Goal: Transaction & Acquisition: Book appointment/travel/reservation

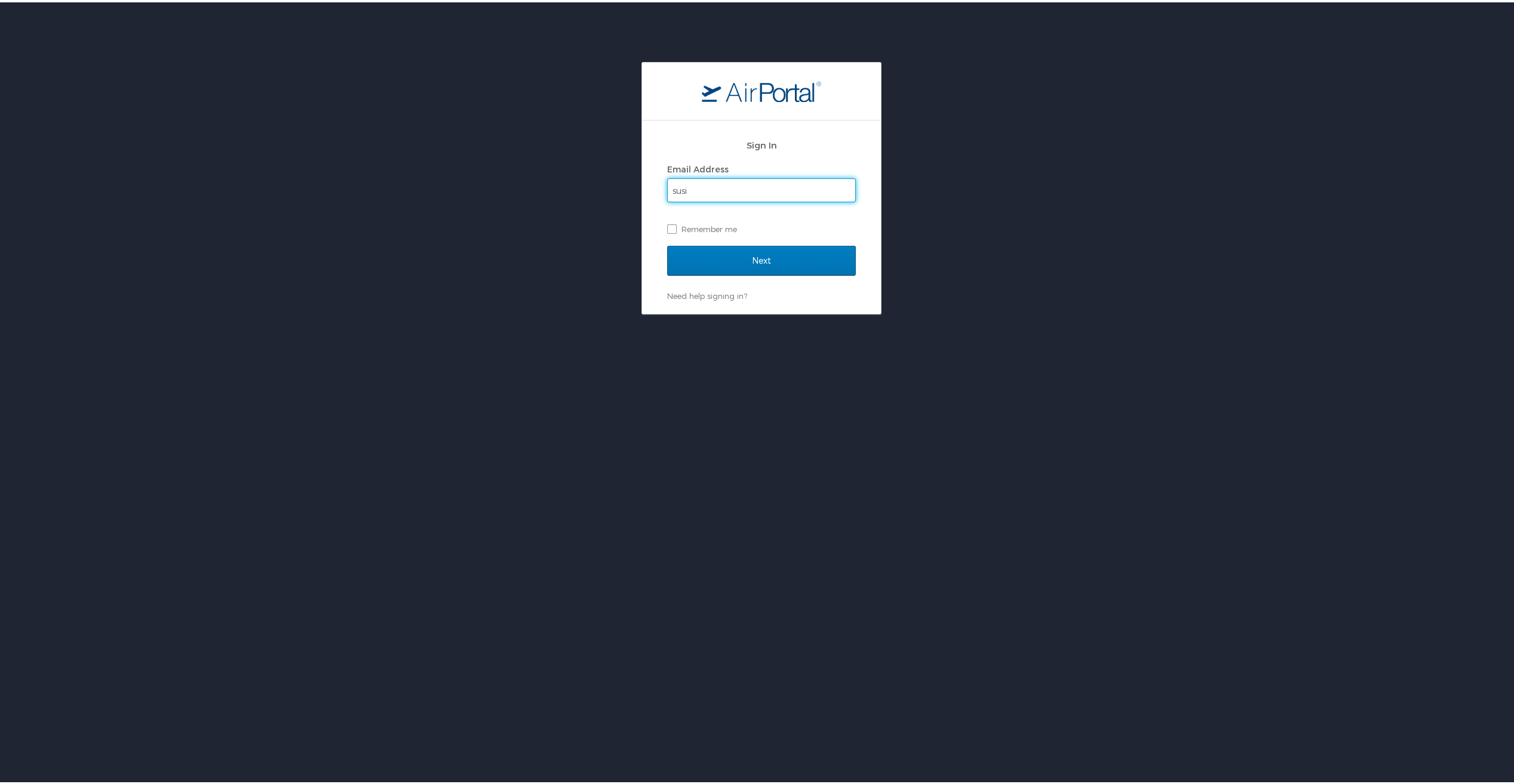
type input "susie.anderson@bigwestoil.com"
click at [717, 260] on input "Next" at bounding box center [761, 258] width 189 height 30
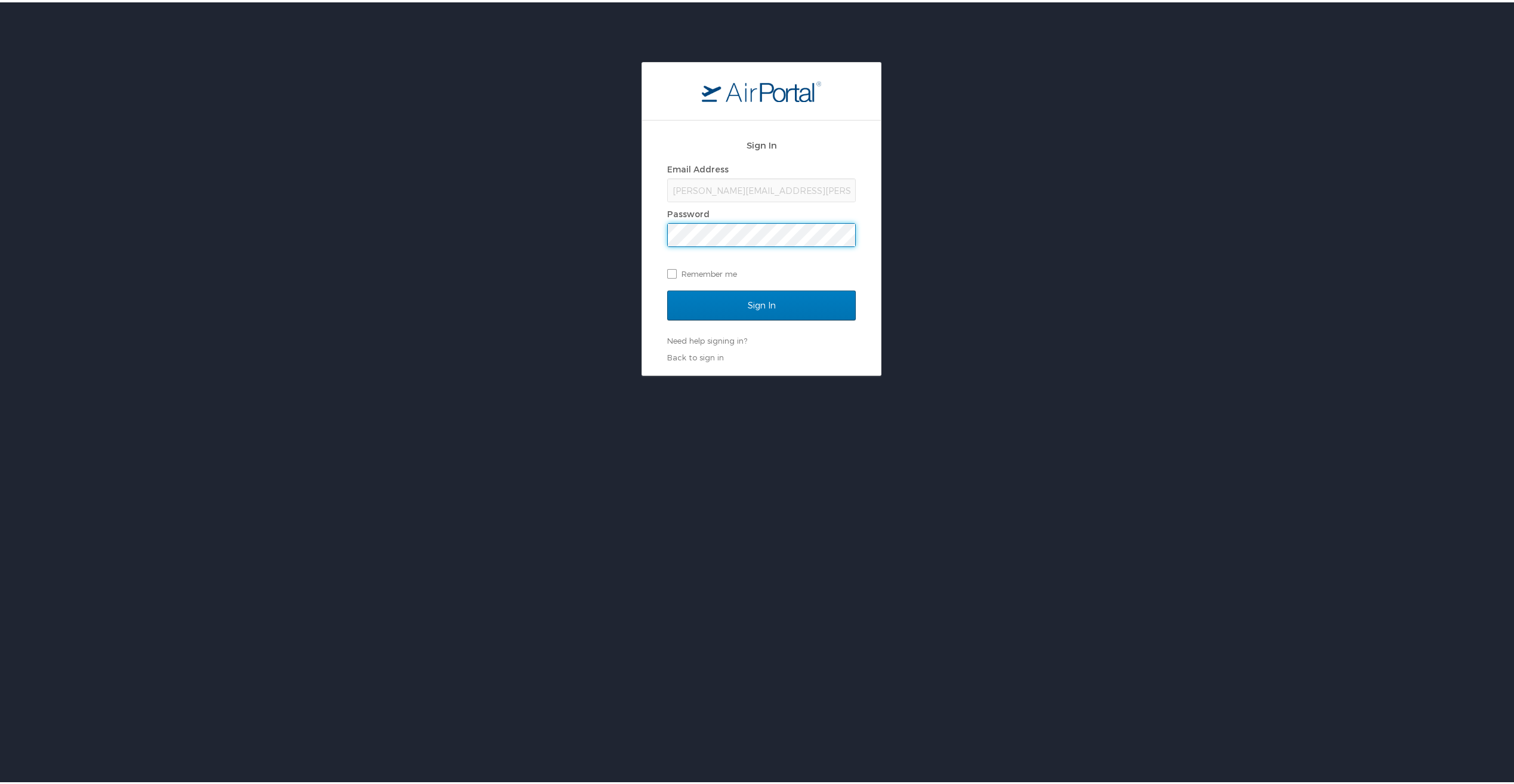
click at [667, 288] on input "Sign In" at bounding box center [761, 303] width 189 height 30
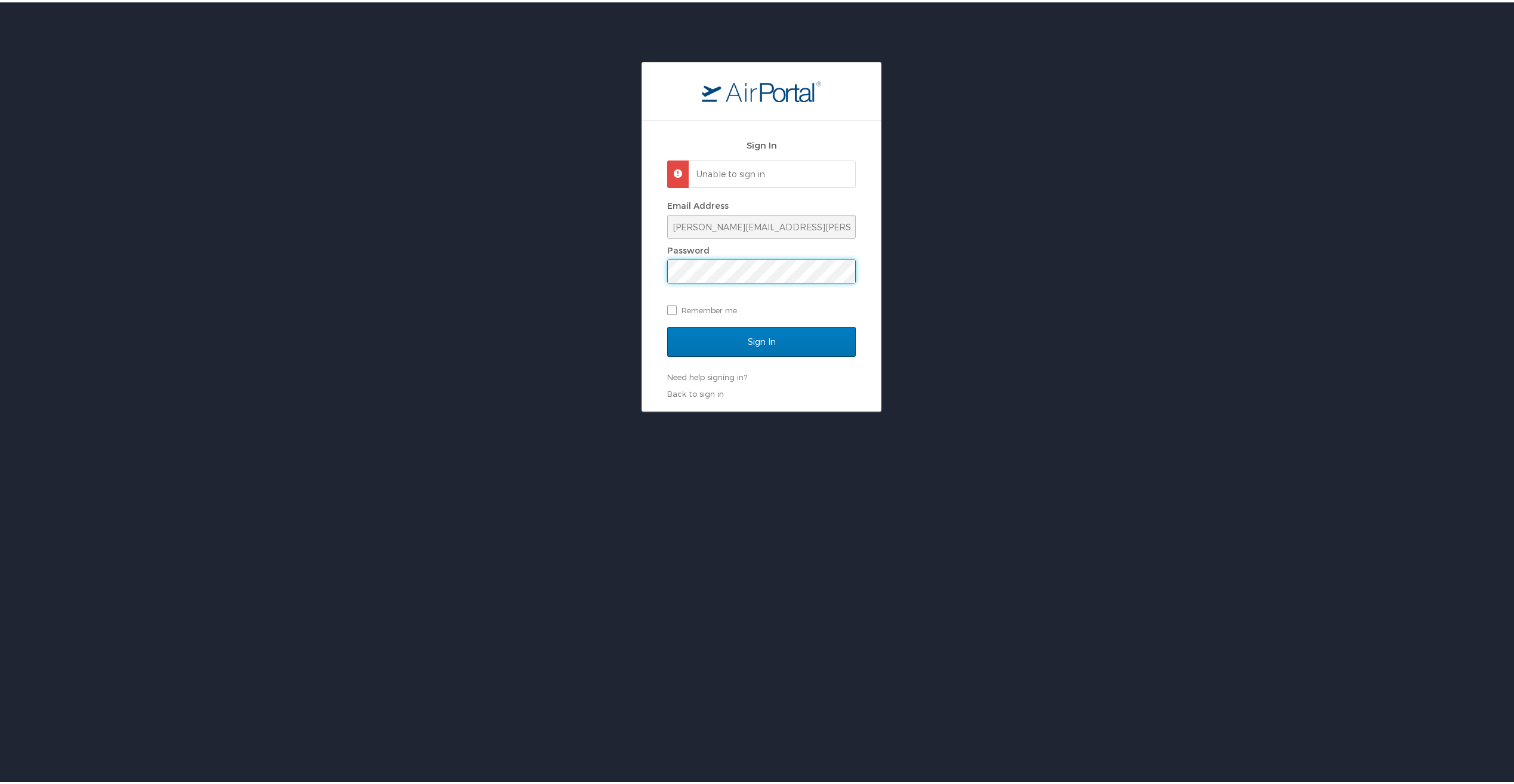
click at [585, 254] on div "Sign In Unable to sign in Email Address susie.anderson@bigwestoil.com Password …" at bounding box center [761, 234] width 1523 height 349
click at [667, 324] on input "Sign In" at bounding box center [761, 339] width 189 height 30
click at [597, 262] on div "Sign In Unable to sign in Email Address susie.anderson@bigwestoil.com Password …" at bounding box center [761, 234] width 1523 height 349
click at [667, 324] on input "Sign In" at bounding box center [761, 339] width 189 height 30
click at [614, 257] on div "Sign In Unable to sign in Email Address susie.anderson@bigwestoil.com Password …" at bounding box center [761, 234] width 1523 height 349
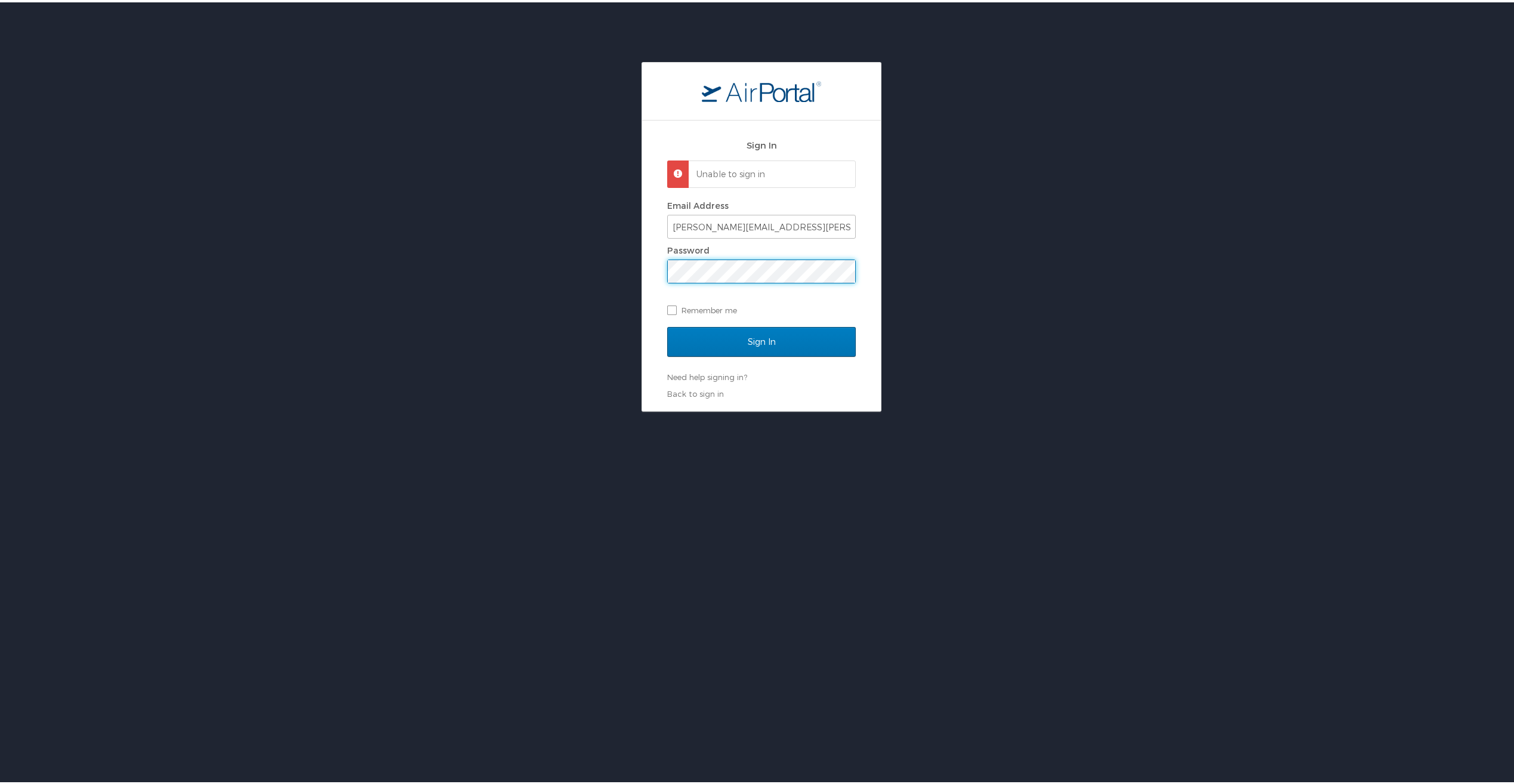
click at [667, 324] on input "Sign In" at bounding box center [761, 339] width 189 height 30
click at [695, 374] on link "Need help signing in?" at bounding box center [707, 374] width 80 height 9
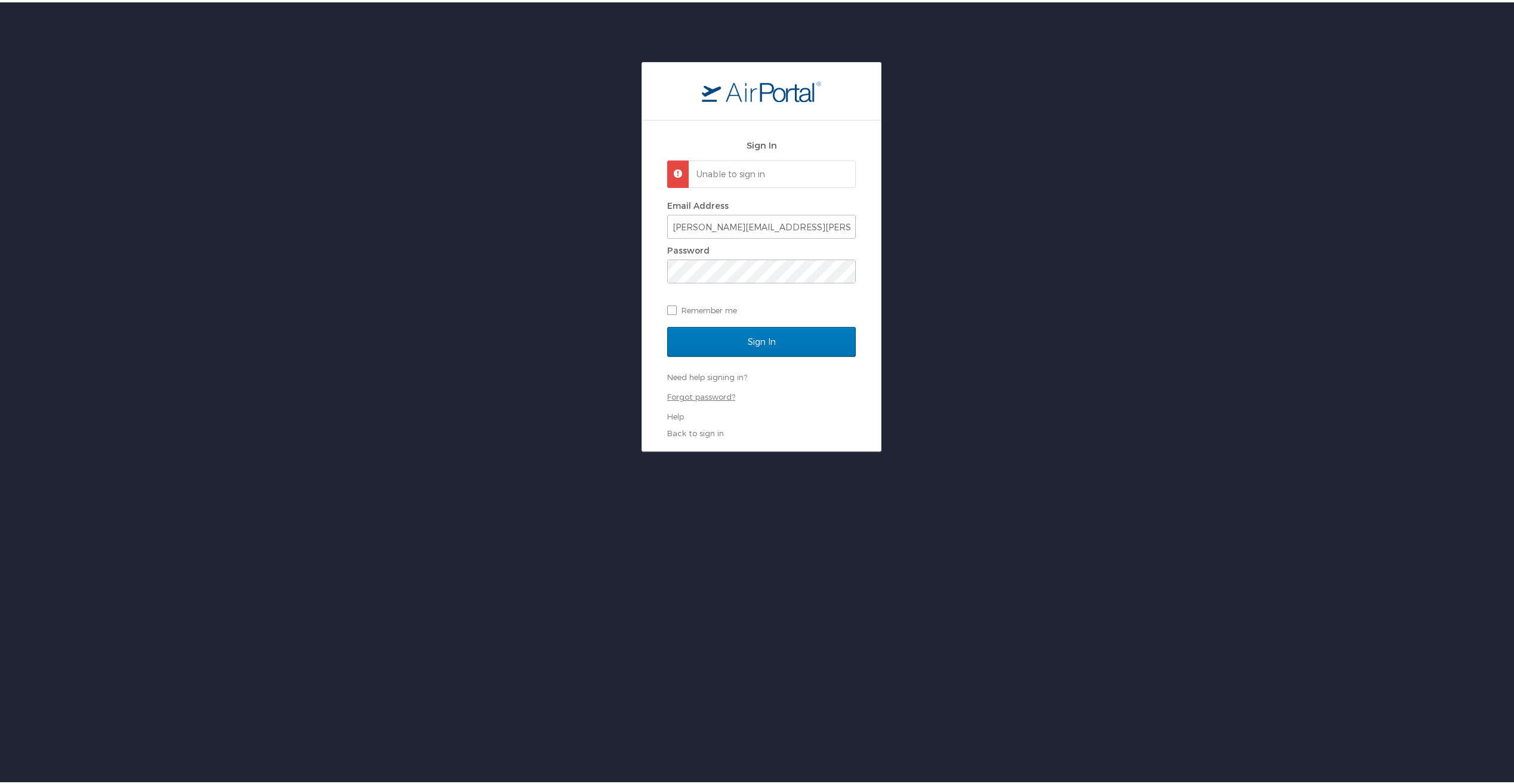
click at [696, 394] on link "Forgot password?" at bounding box center [700, 394] width 68 height 9
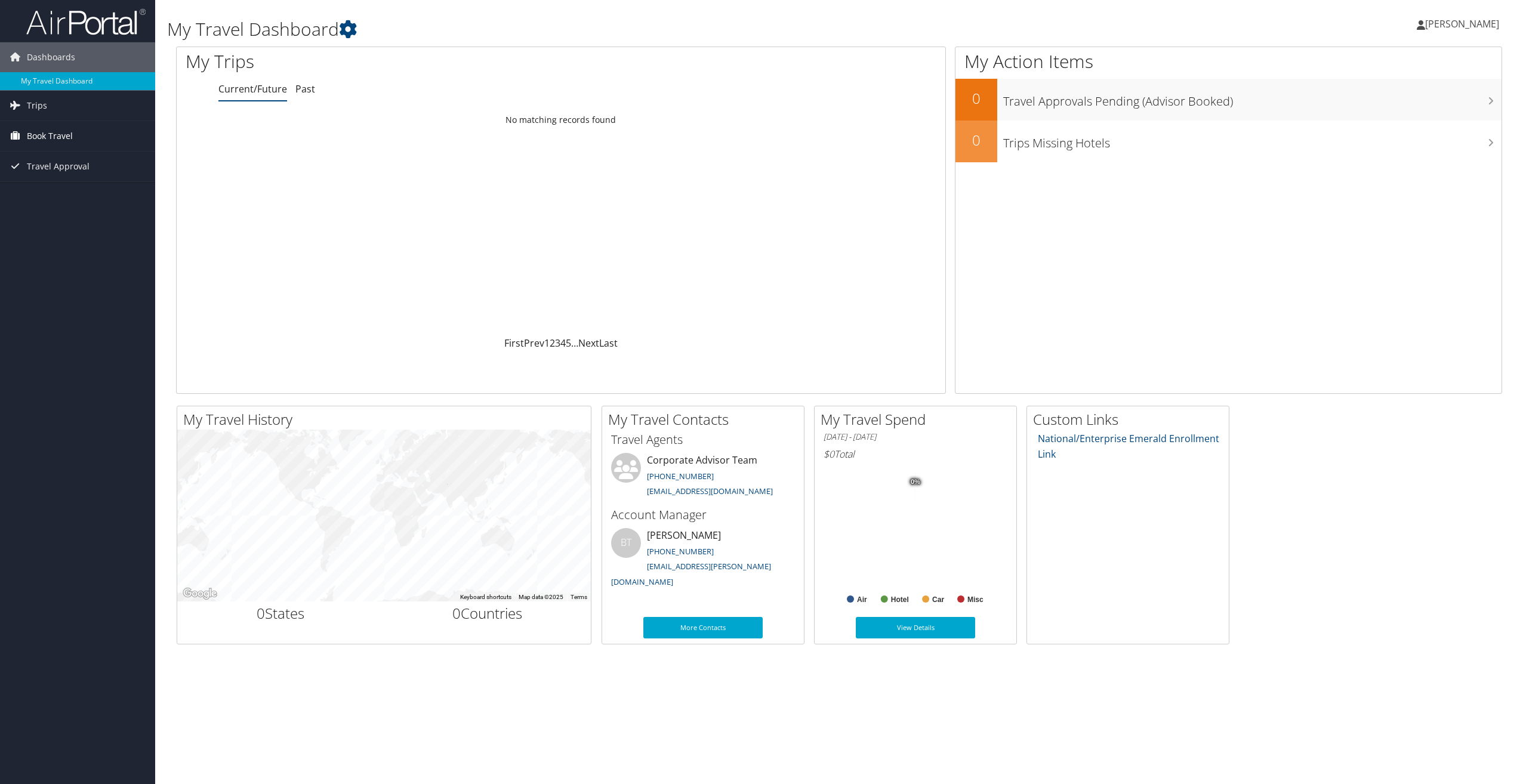
click at [44, 133] on span "Book Travel" at bounding box center [49, 135] width 46 height 30
click at [69, 196] on link "Book/Manage Online Trips" at bounding box center [78, 195] width 155 height 18
